Goal: Check status: Check status

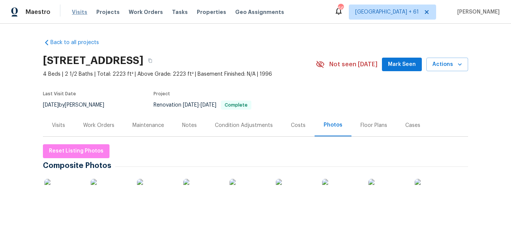
click at [72, 12] on span "Visits" at bounding box center [79, 12] width 15 height 8
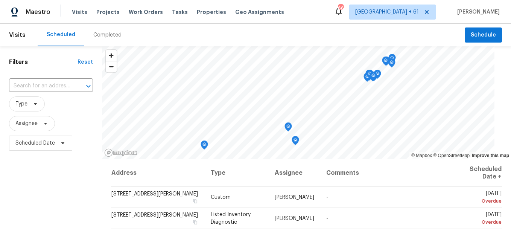
click at [104, 34] on div "Completed" at bounding box center [107, 35] width 28 height 8
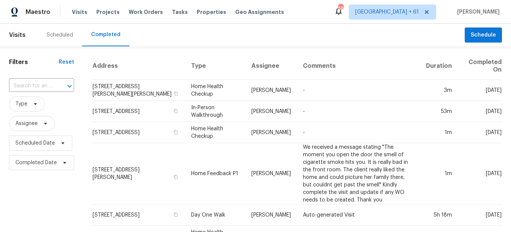
click at [44, 85] on input "text" at bounding box center [31, 86] width 44 height 12
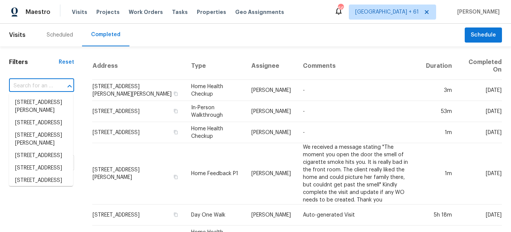
paste input "[STREET_ADDRESS]"
type input "[STREET_ADDRESS]"
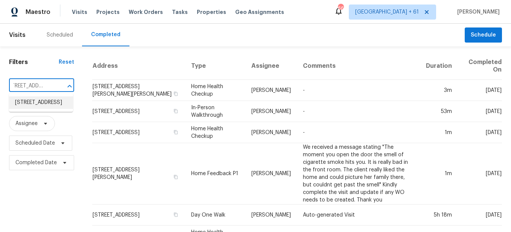
click at [46, 100] on li "[STREET_ADDRESS]" at bounding box center [41, 102] width 64 height 12
